Goal: Task Accomplishment & Management: Use online tool/utility

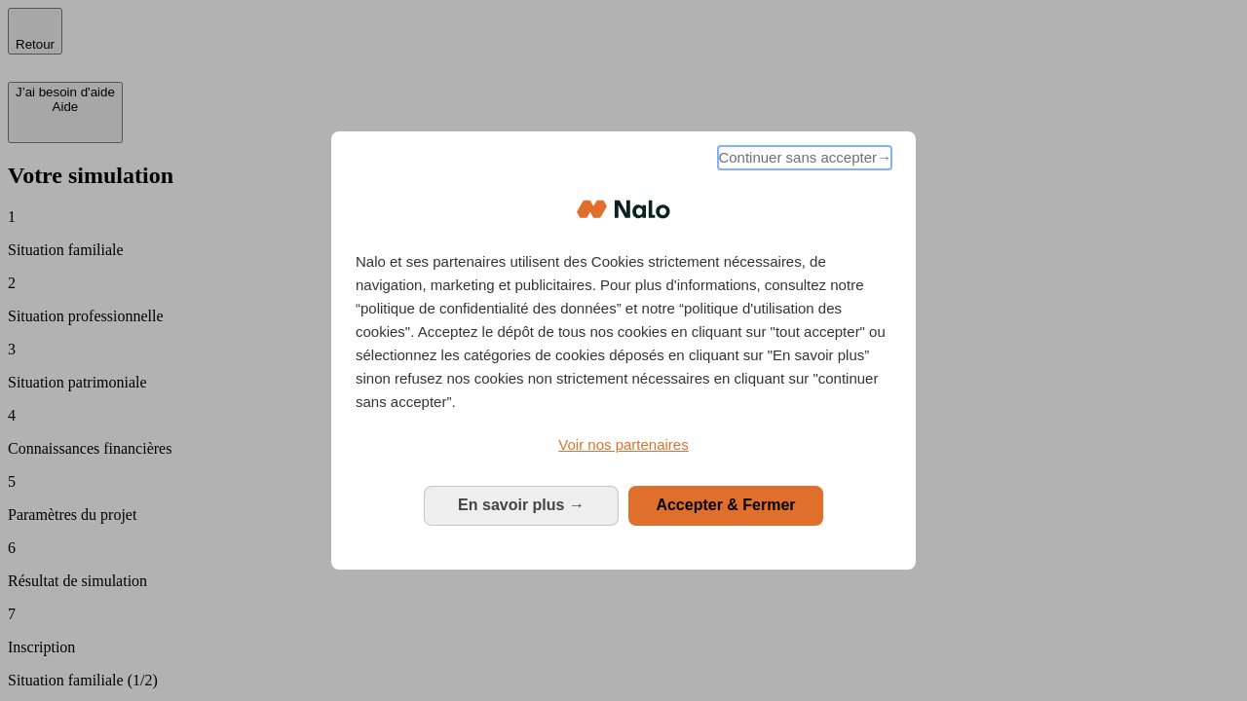
click at [802, 161] on span "Continuer sans accepter →" at bounding box center [804, 157] width 173 height 23
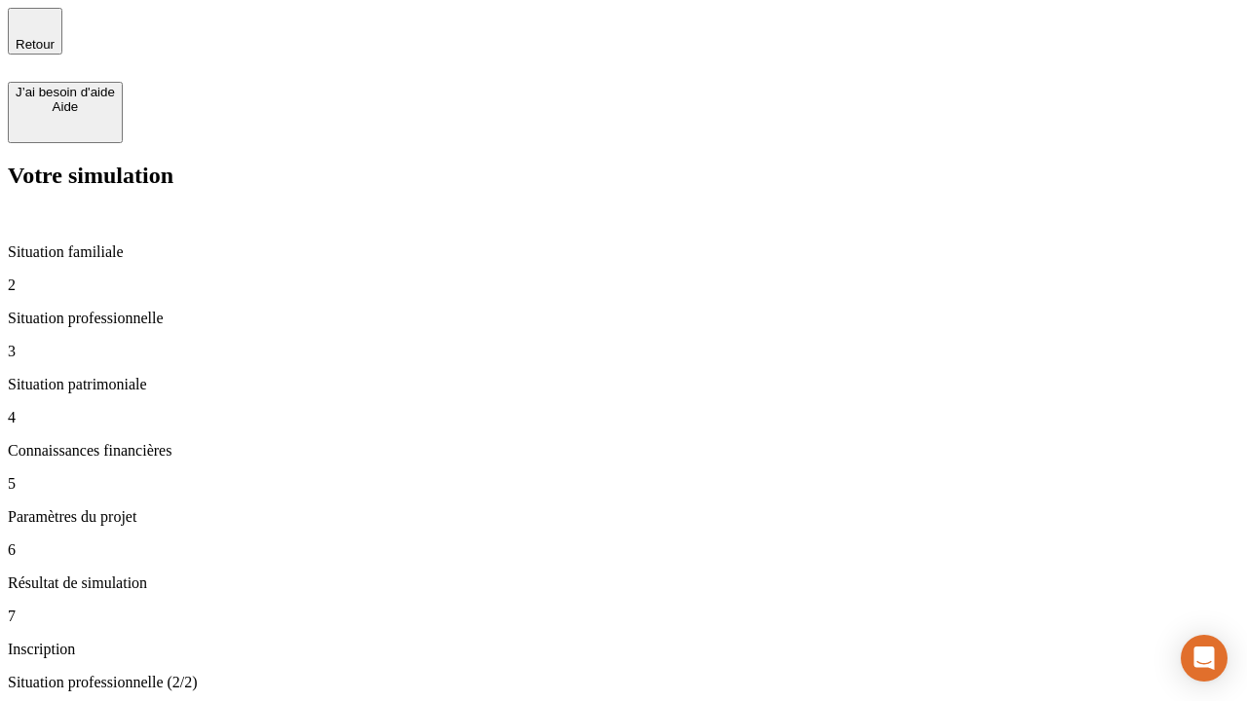
type input "30 000"
